Goal: Task Accomplishment & Management: Complete application form

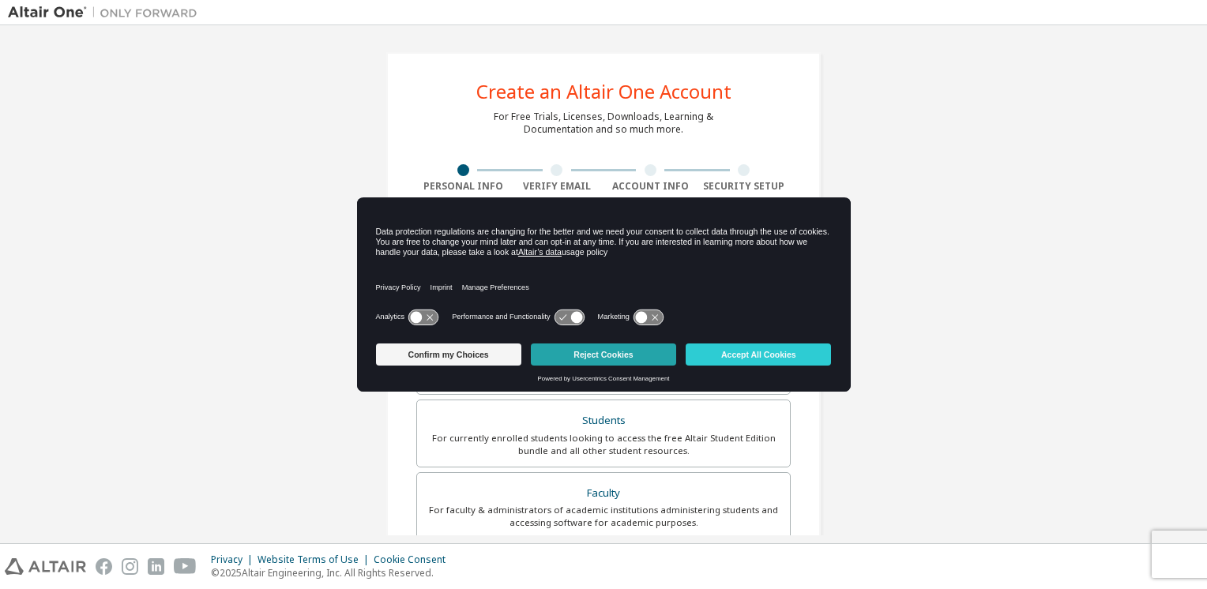
click at [623, 349] on button "Reject Cookies" at bounding box center [603, 355] width 145 height 22
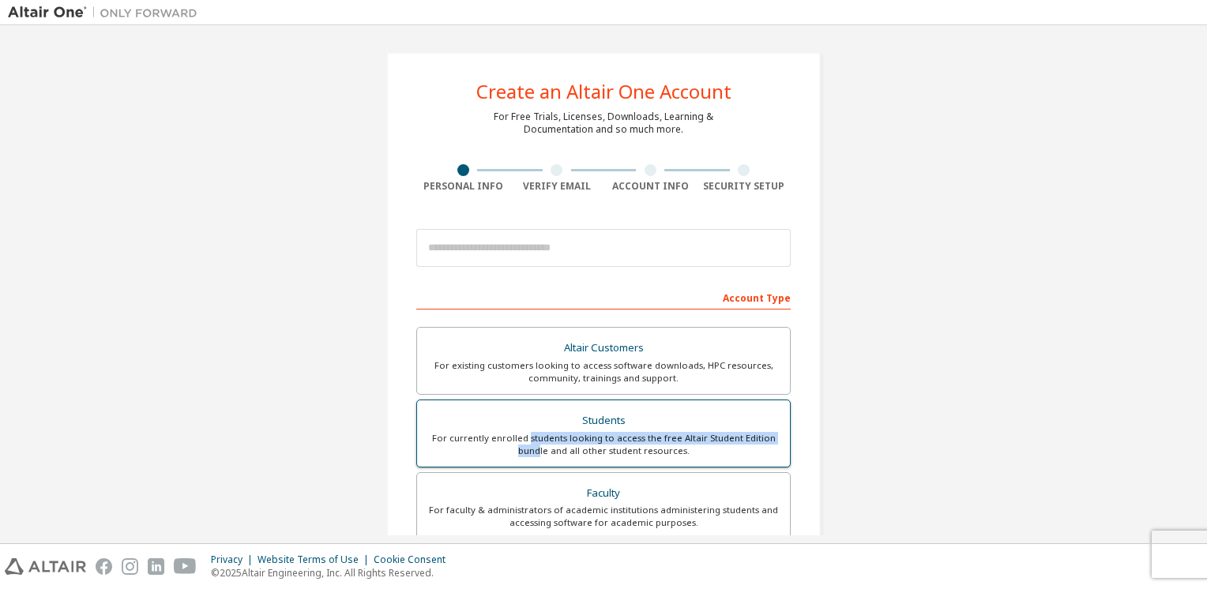
drag, startPoint x: 538, startPoint y: 460, endPoint x: 528, endPoint y: 435, distance: 27.3
click at [528, 435] on label "Students For currently enrolled students looking to access the free Altair Stud…" at bounding box center [603, 434] width 374 height 68
click at [528, 435] on div "For currently enrolled students looking to access the free Altair Student Editi…" at bounding box center [604, 444] width 354 height 25
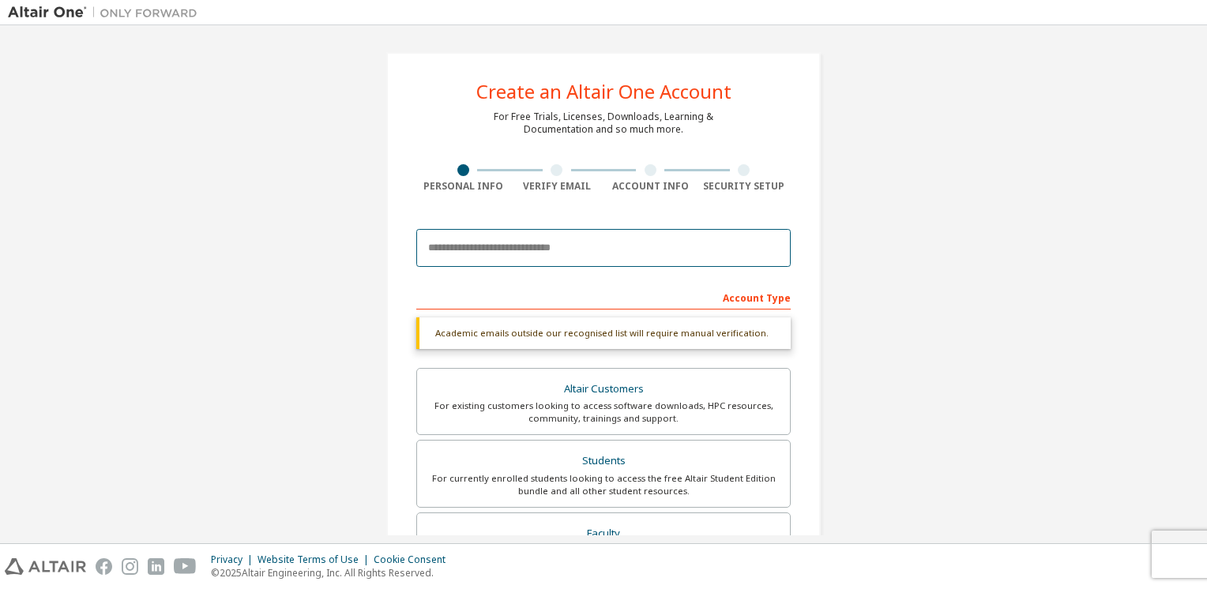
click at [521, 253] on input "email" at bounding box center [603, 248] width 374 height 38
paste input "**********"
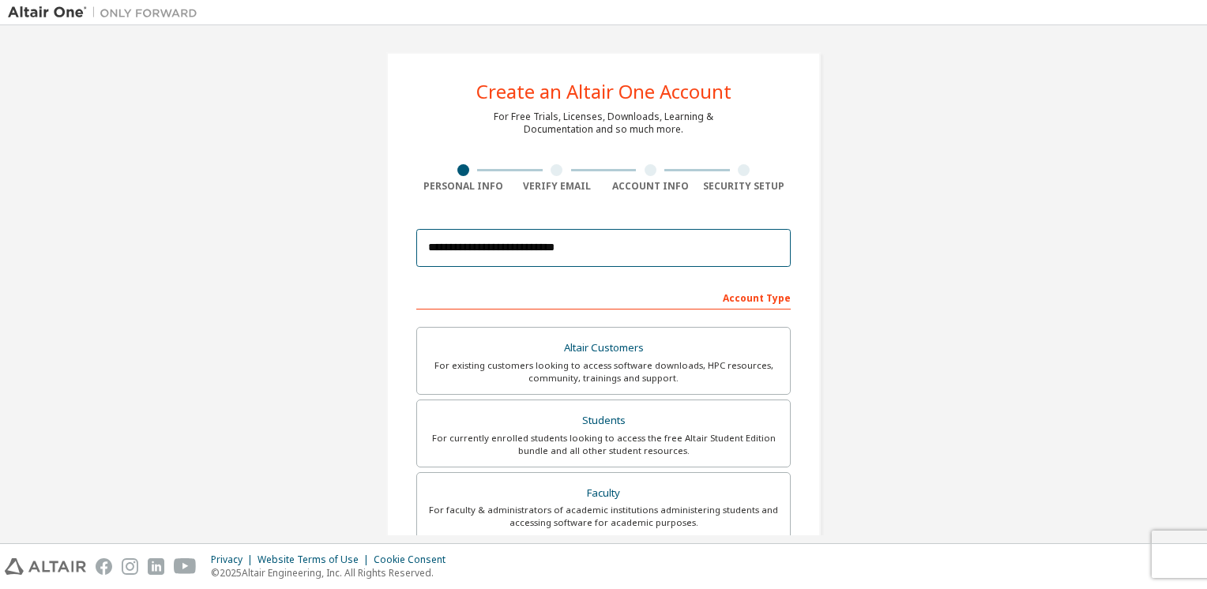
type input "**********"
click at [540, 277] on form "**********" at bounding box center [603, 530] width 374 height 619
click at [544, 314] on div "Account Type Academic emails outside our recognised list will require manual ve…" at bounding box center [603, 561] width 374 height 555
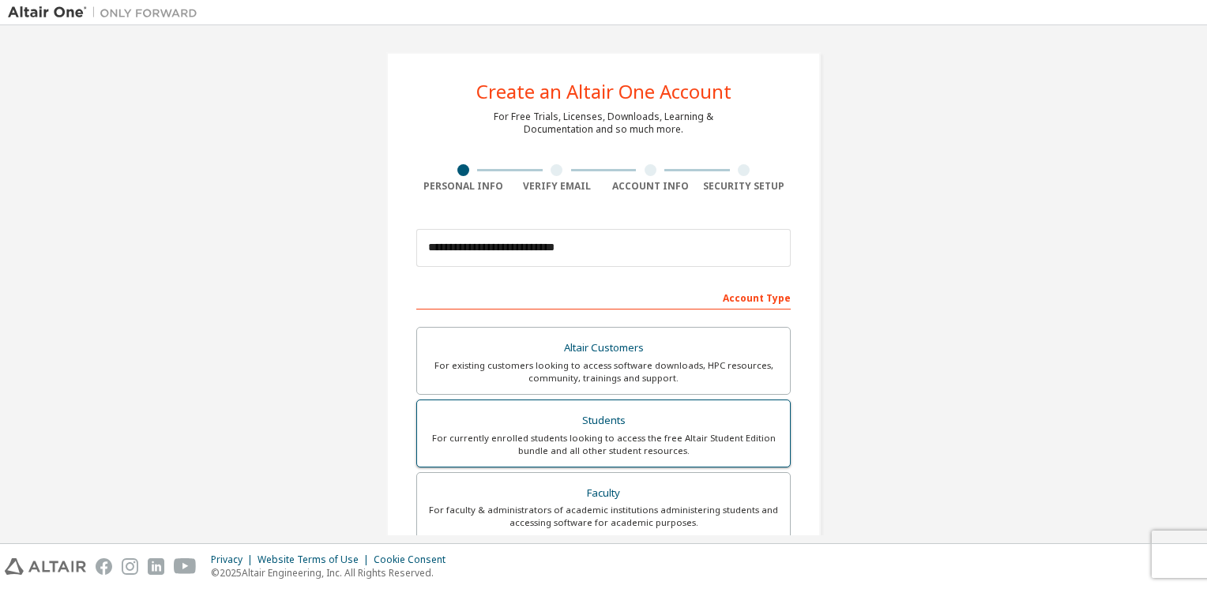
click at [619, 434] on div "For currently enrolled students looking to access the free Altair Student Editi…" at bounding box center [604, 444] width 354 height 25
drag, startPoint x: 619, startPoint y: 434, endPoint x: 755, endPoint y: 300, distance: 190.5
click at [755, 300] on div "Account Type" at bounding box center [603, 296] width 374 height 25
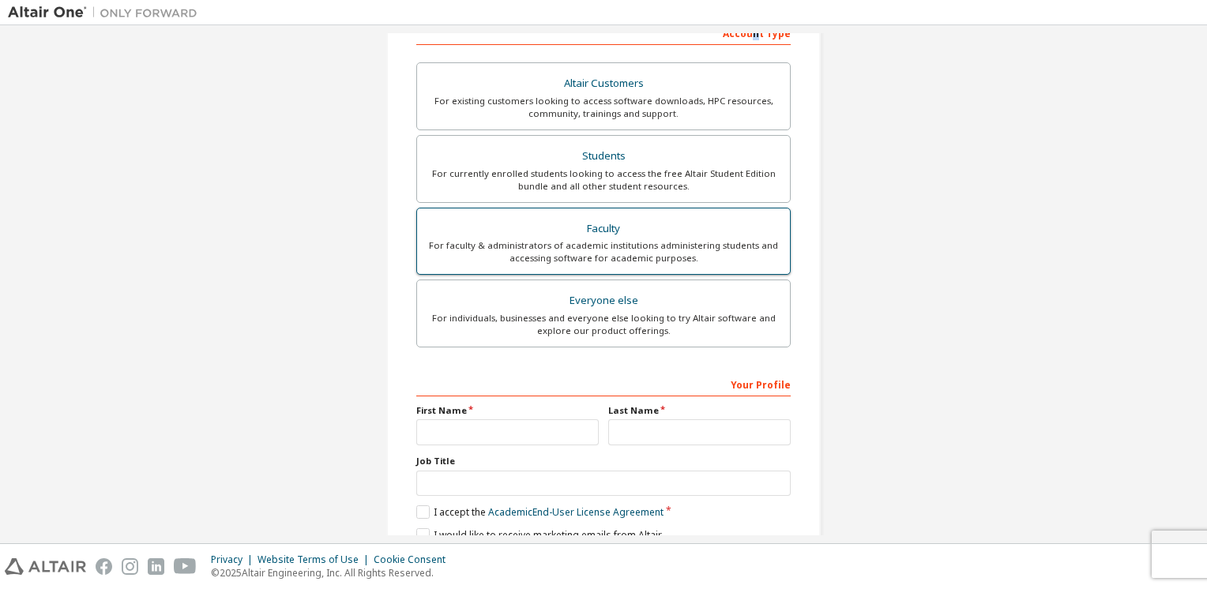
scroll to position [265, 0]
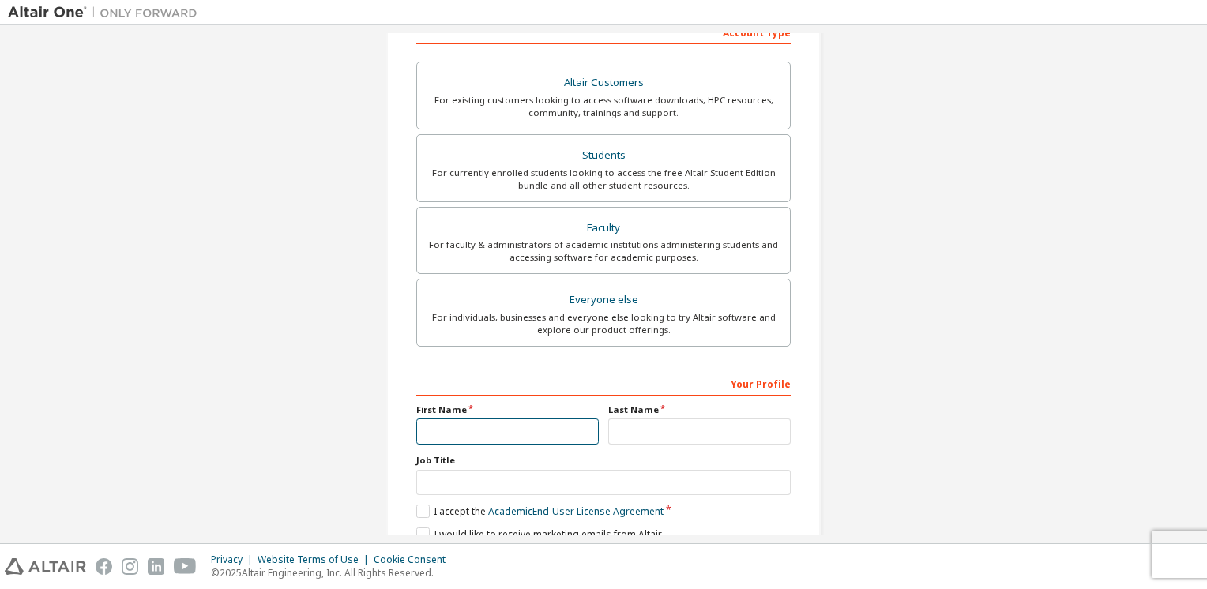
click at [524, 430] on input "text" at bounding box center [507, 432] width 182 height 26
click at [504, 427] on input "text" at bounding box center [507, 432] width 182 height 26
click at [495, 446] on div "Your Profile First Name Last Name Job Title Please provide State/Province to he…" at bounding box center [603, 473] width 374 height 205
click at [481, 433] on input "text" at bounding box center [507, 432] width 182 height 26
type input "*"
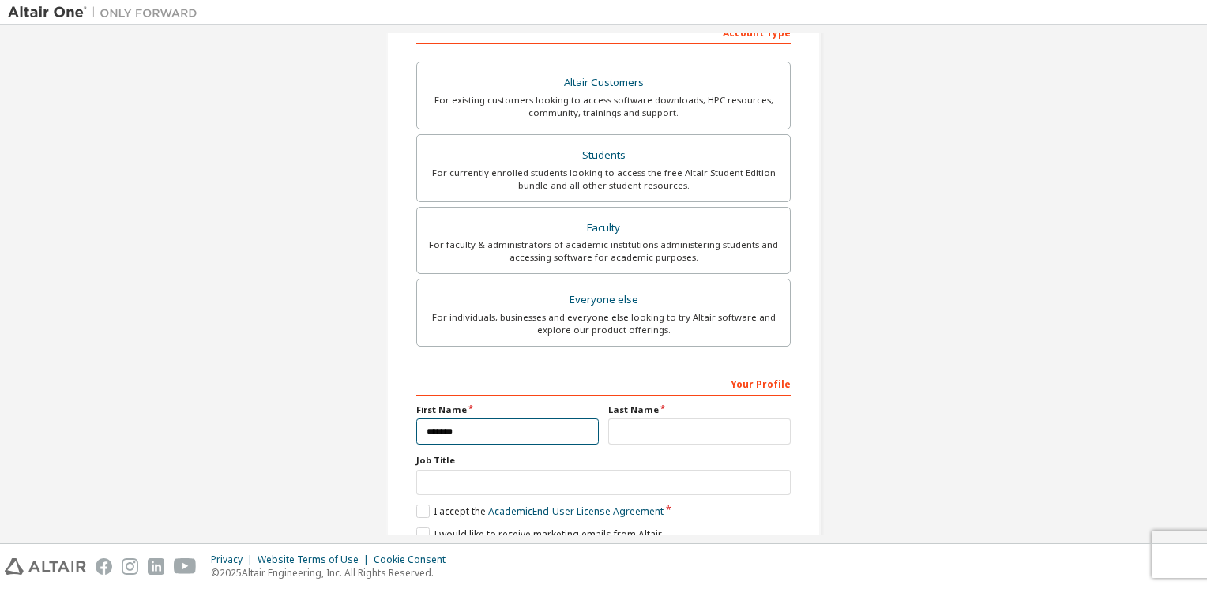
type input "*******"
click at [619, 431] on input "text" at bounding box center [699, 432] width 182 height 26
type input "*"
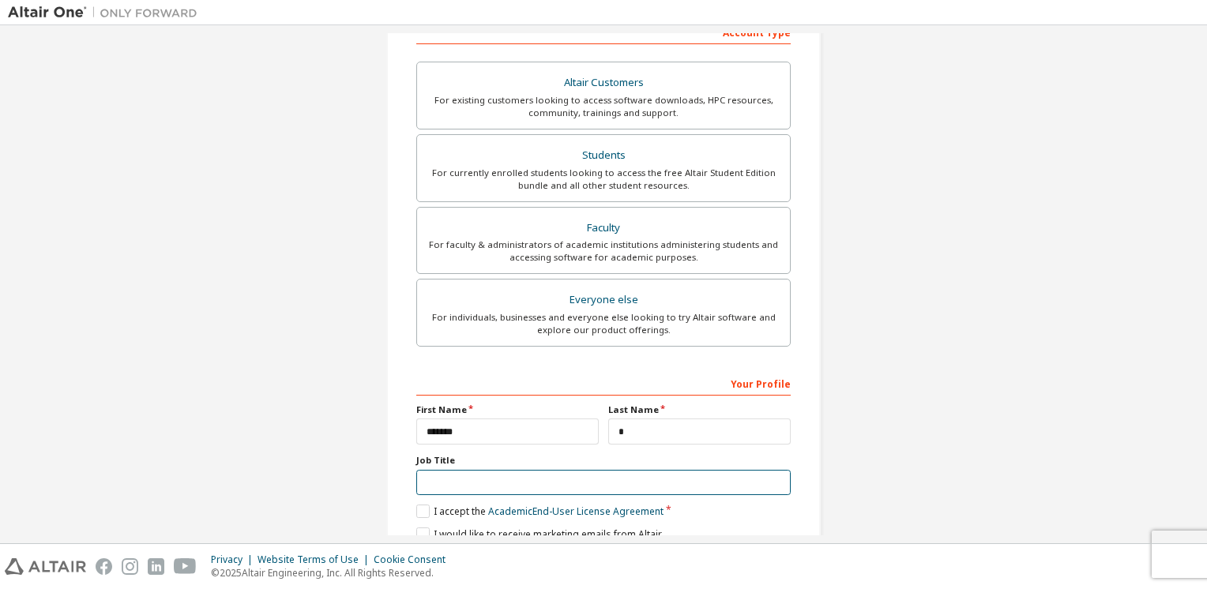
click at [480, 482] on input "text" at bounding box center [603, 483] width 374 height 26
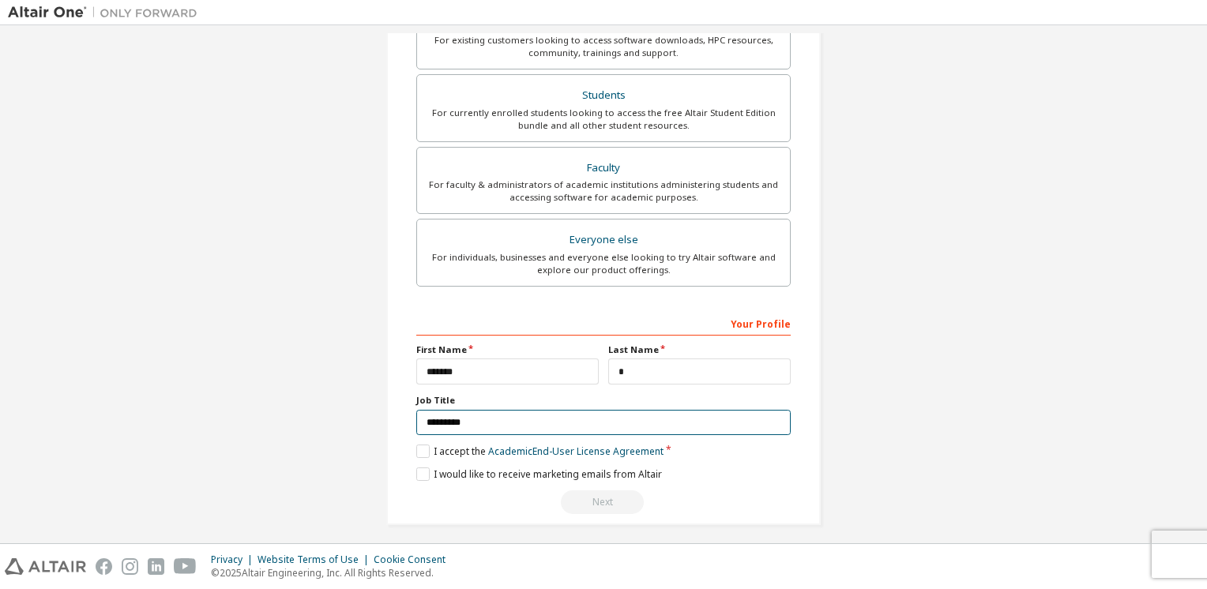
scroll to position [330, 0]
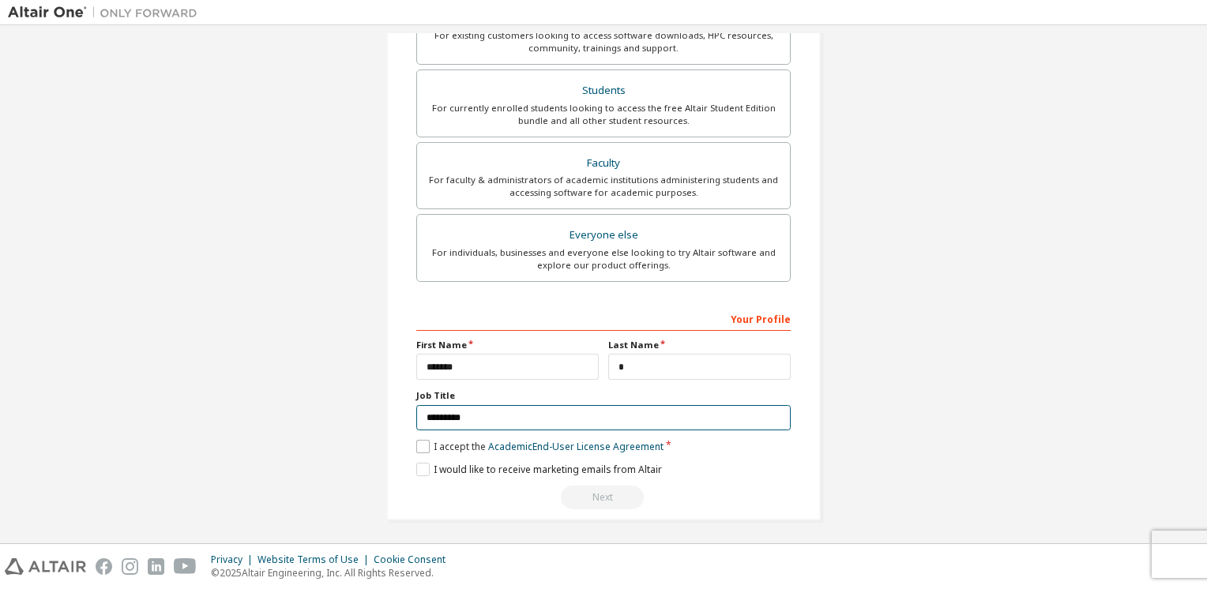
type input "*********"
click at [416, 444] on label "I accept the Academic End-User License Agreement" at bounding box center [539, 446] width 247 height 13
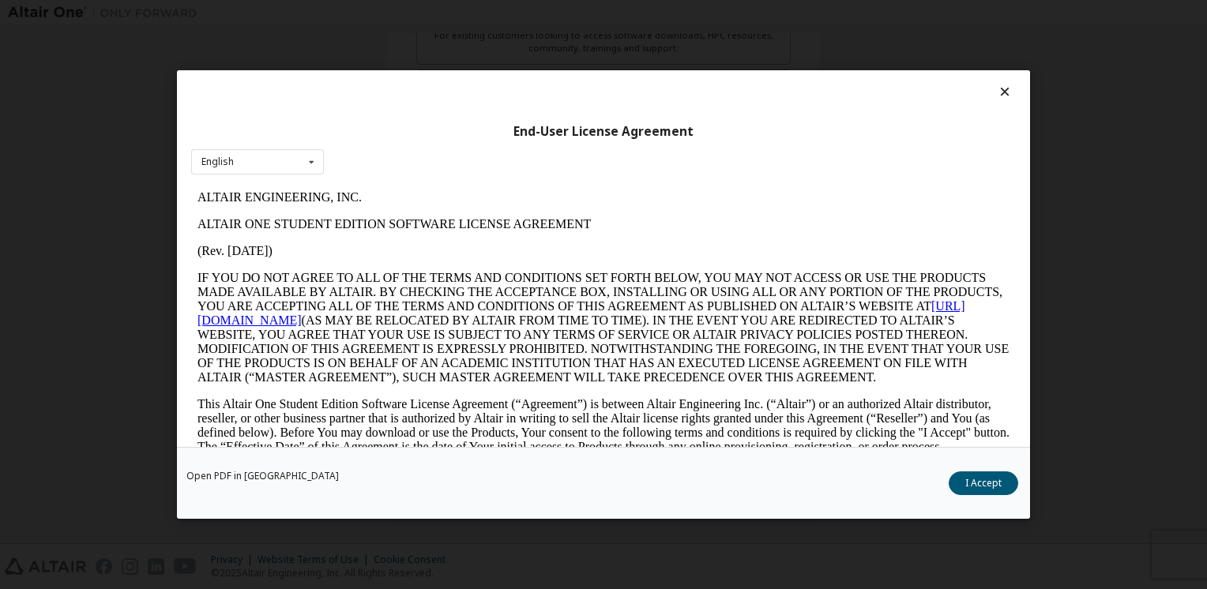
scroll to position [0, 0]
click at [992, 476] on button "I Accept" at bounding box center [984, 484] width 70 height 24
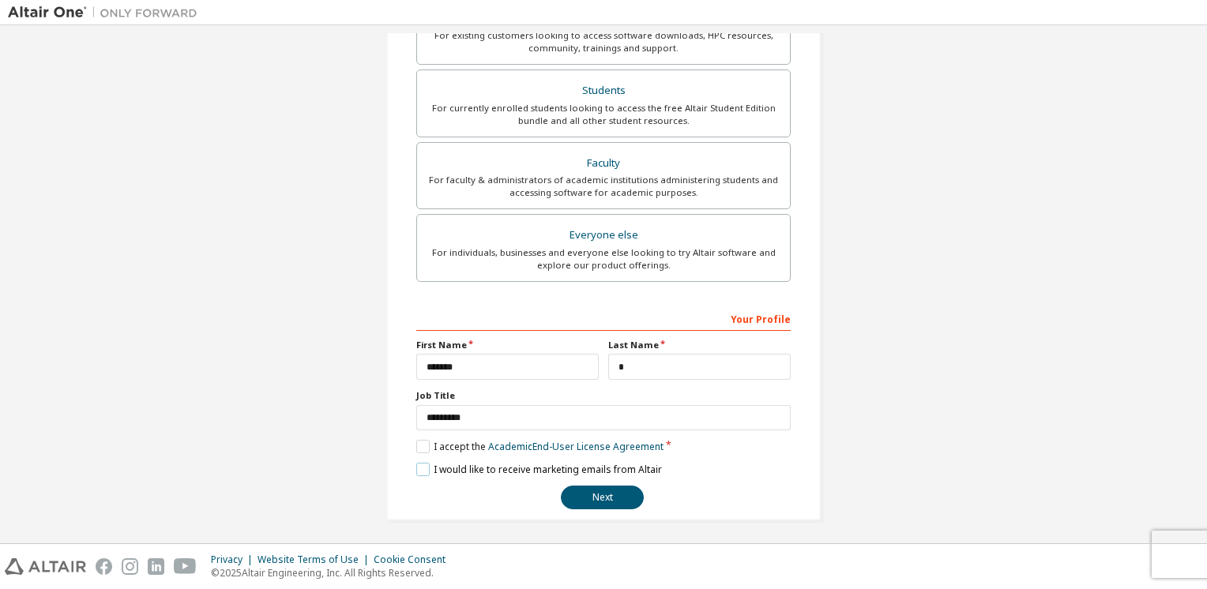
click at [417, 468] on label "I would like to receive marketing emails from Altair" at bounding box center [539, 469] width 246 height 13
click at [589, 486] on button "Next" at bounding box center [602, 498] width 83 height 24
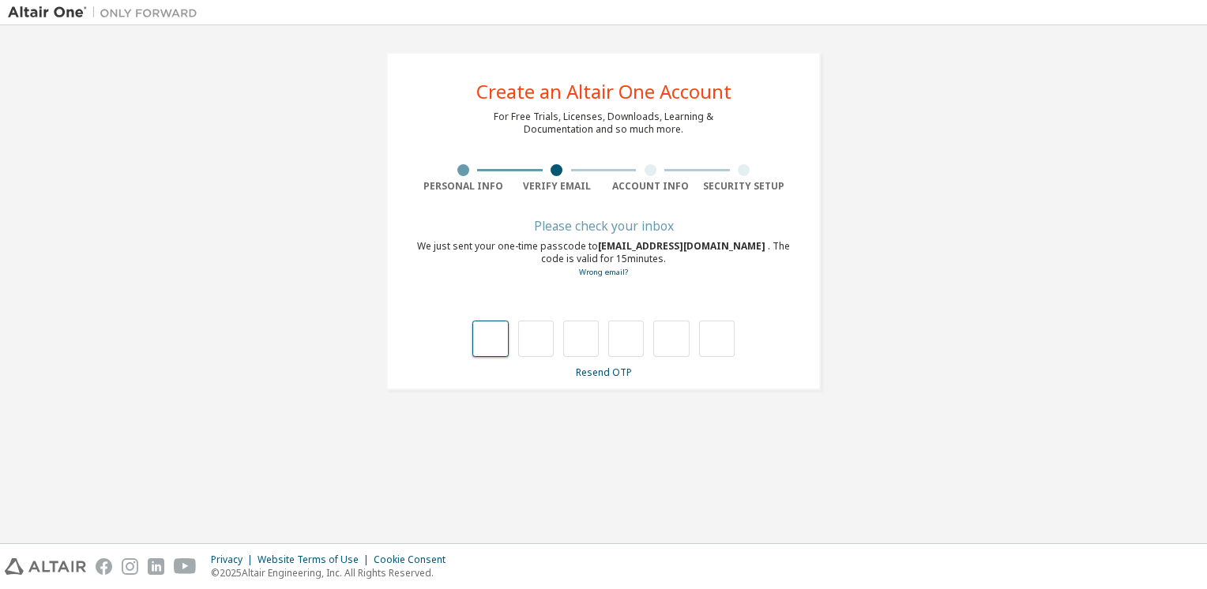
click at [493, 350] on input "text" at bounding box center [490, 339] width 36 height 36
click at [499, 348] on input "text" at bounding box center [490, 339] width 36 height 36
click at [599, 498] on div "**********" at bounding box center [603, 284] width 1191 height 502
